Goal: Transaction & Acquisition: Purchase product/service

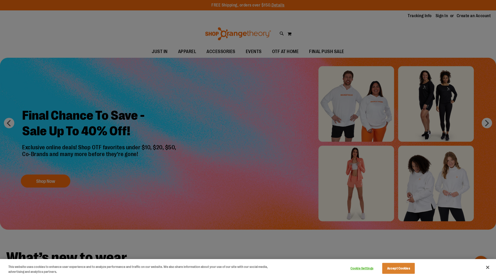
click at [332, 54] on div at bounding box center [248, 138] width 496 height 277
click at [332, 51] on div at bounding box center [248, 138] width 496 height 277
click at [489, 120] on div at bounding box center [248, 138] width 496 height 277
click at [487, 123] on div at bounding box center [248, 138] width 496 height 277
click at [394, 265] on button "Accept Cookies" at bounding box center [398, 268] width 33 height 11
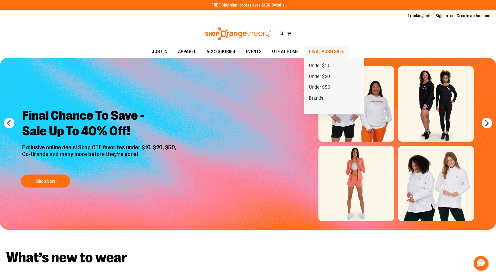
click at [321, 53] on span "FINAL PUSH SALE" at bounding box center [326, 52] width 35 height 12
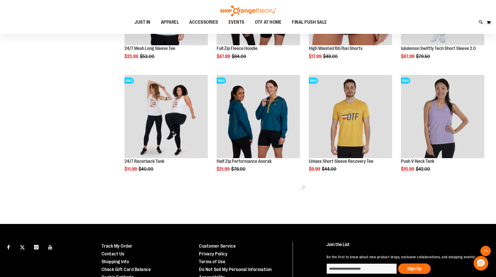
scroll to position [266, 0]
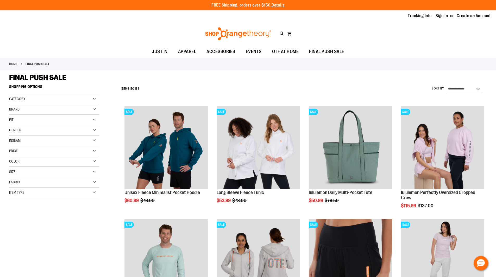
click at [93, 150] on div "Price" at bounding box center [54, 151] width 90 height 10
click at [32, 163] on span "$24.99" at bounding box center [33, 161] width 13 height 5
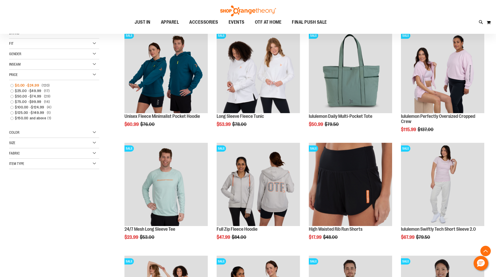
scroll to position [82, 0]
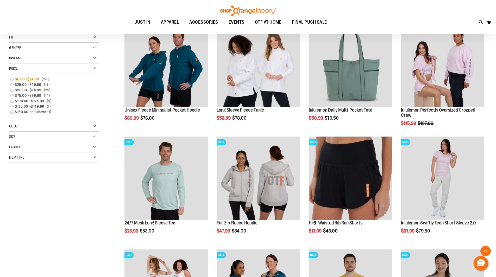
click at [20, 79] on span "$0.00" at bounding box center [20, 79] width 11 height 5
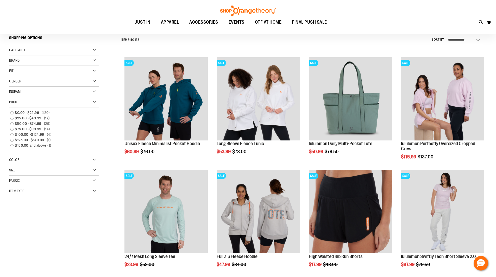
scroll to position [48, 0]
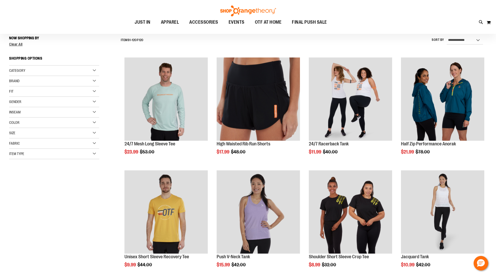
click at [12, 107] on div "Gender" at bounding box center [54, 102] width 90 height 10
